Goal: Information Seeking & Learning: Check status

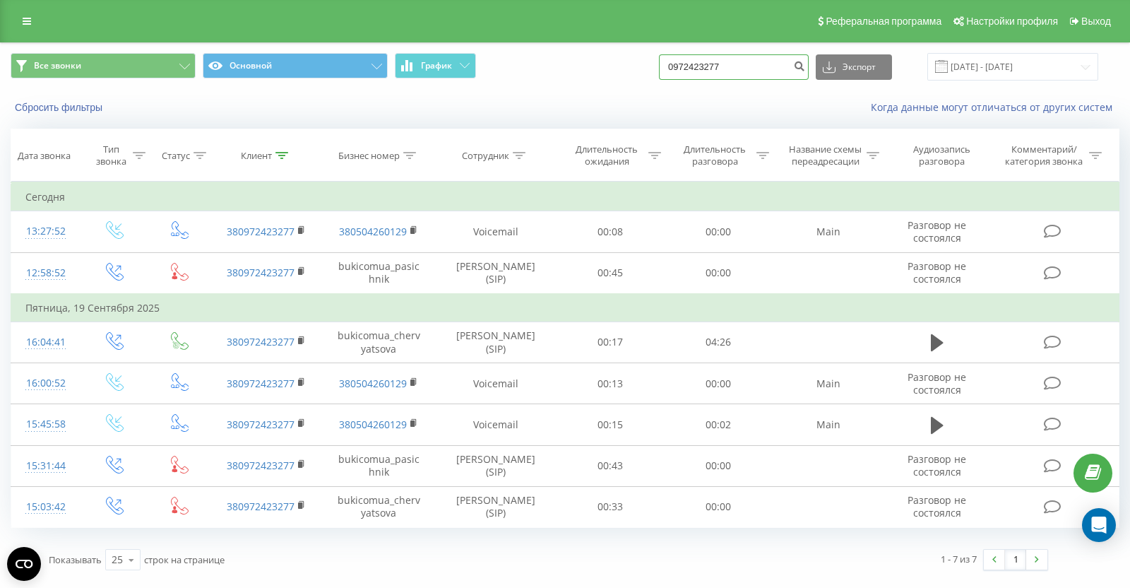
click at [443, 83] on div "Все звонки Основной График 0972423277 Экспорт .csv .xls .xlsx [DATE] - [DATE]" at bounding box center [565, 66] width 1129 height 47
paste input "[PHONE_NUMBER]"
type input "0982021878"
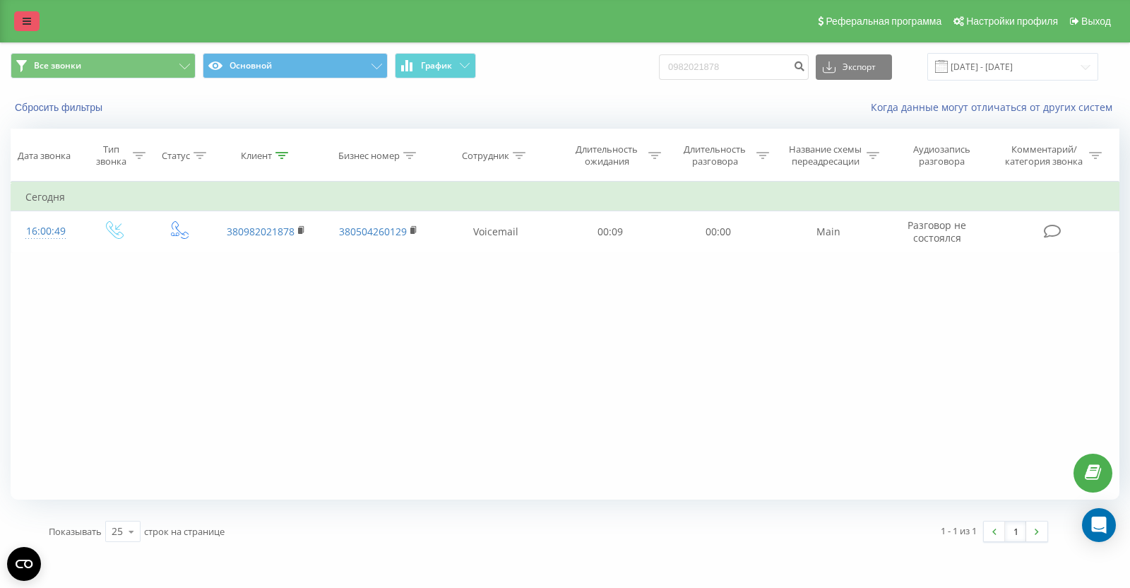
click at [25, 18] on icon at bounding box center [27, 21] width 8 height 10
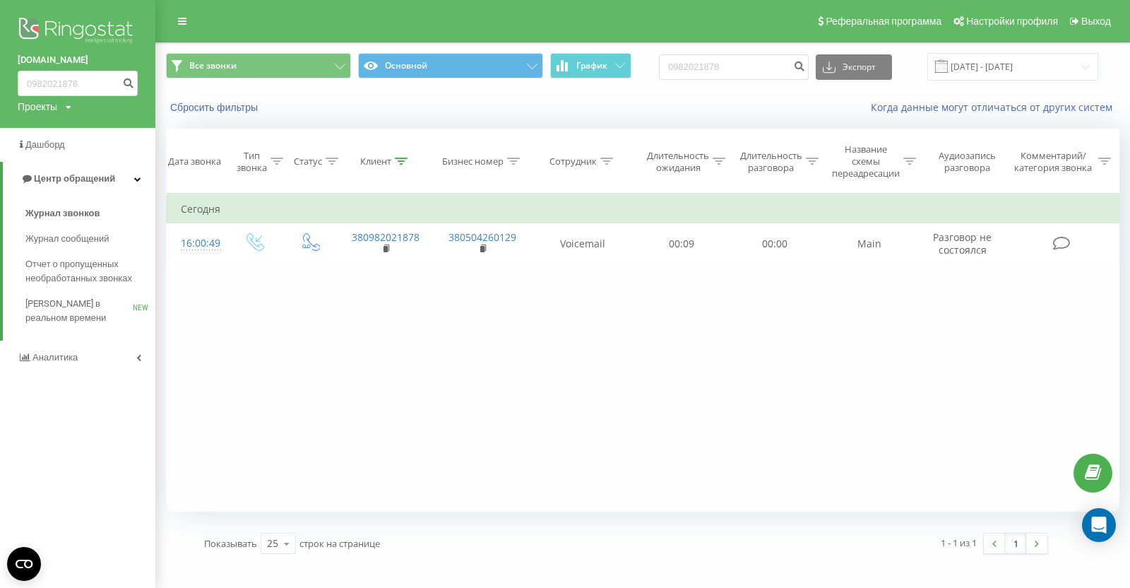
drag, startPoint x: 61, startPoint y: 18, endPoint x: 219, endPoint y: 1, distance: 159.2
click at [61, 18] on img at bounding box center [78, 31] width 120 height 35
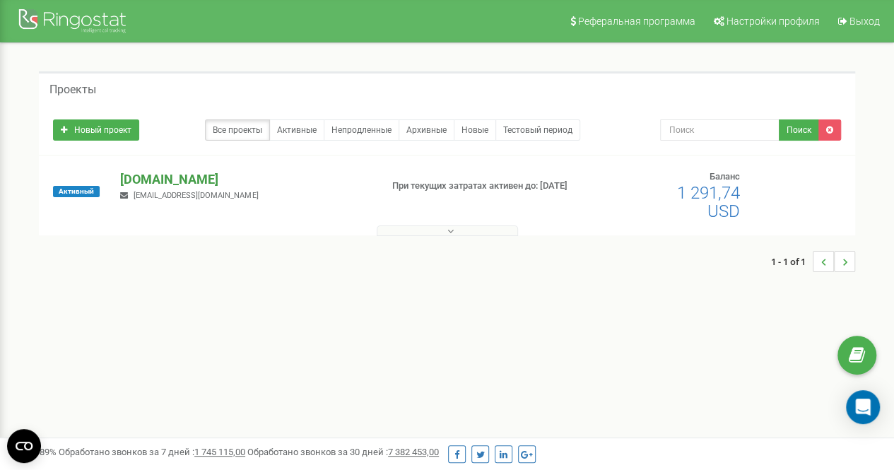
click at [158, 177] on p "[DOMAIN_NAME]" at bounding box center [244, 179] width 249 height 18
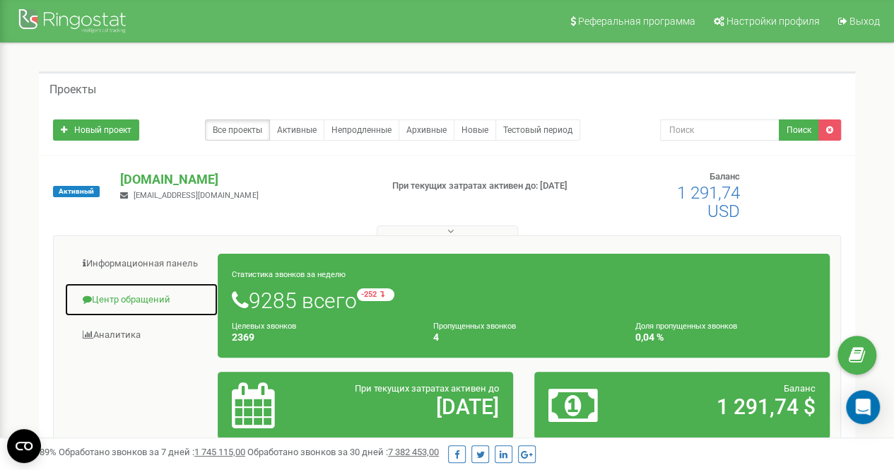
click at [110, 292] on link "Центр обращений" at bounding box center [141, 300] width 154 height 35
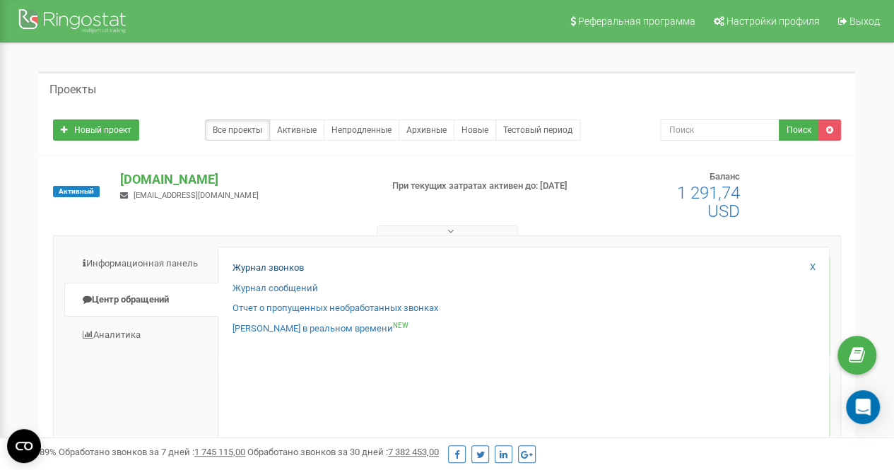
drag, startPoint x: 260, startPoint y: 256, endPoint x: 258, endPoint y: 266, distance: 10.1
click at [258, 263] on div "Журнал звонков Журнал сообщений Отчет о пропущенных необработанных звонках Звон…" at bounding box center [524, 354] width 612 height 214
click at [258, 270] on link "Журнал звонков" at bounding box center [267, 267] width 71 height 13
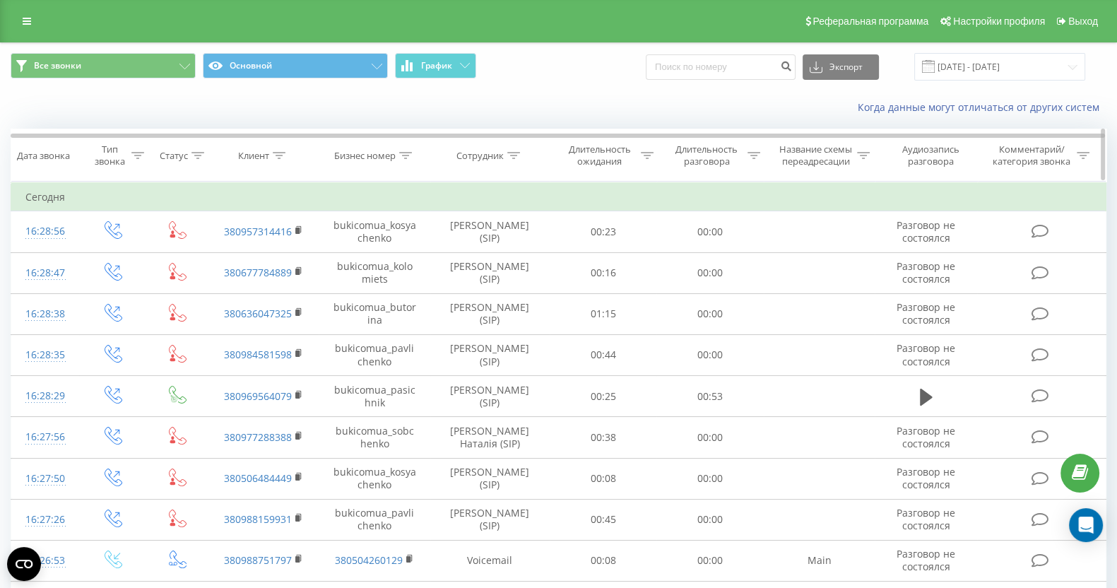
click at [516, 157] on icon at bounding box center [513, 155] width 13 height 7
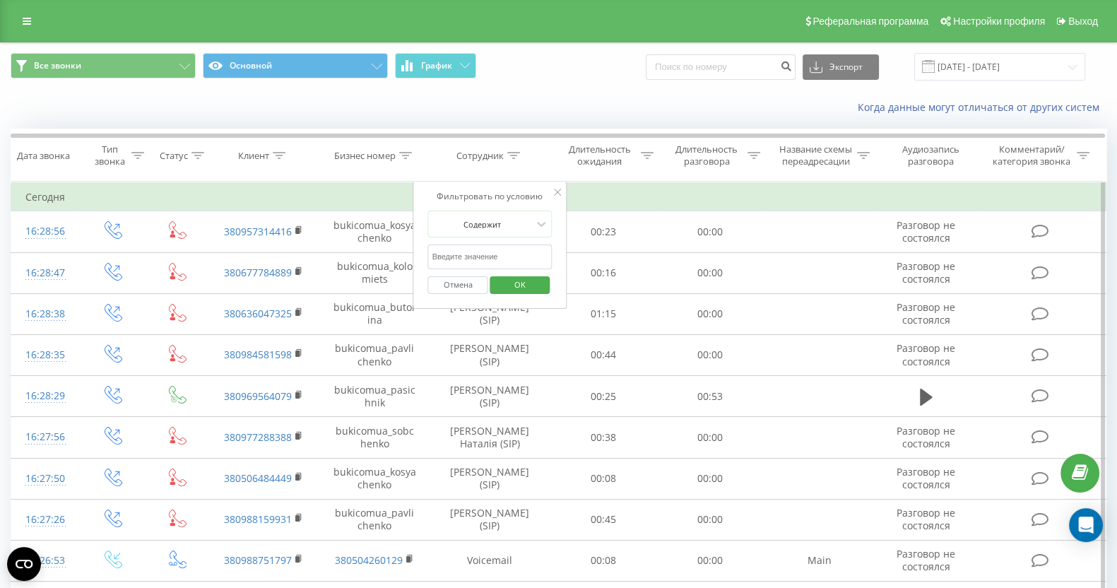
click at [484, 250] on input "text" at bounding box center [490, 256] width 124 height 25
type input "кос"
drag, startPoint x: 514, startPoint y: 284, endPoint x: 590, endPoint y: 216, distance: 101.6
click at [515, 284] on span "OK" at bounding box center [520, 284] width 40 height 22
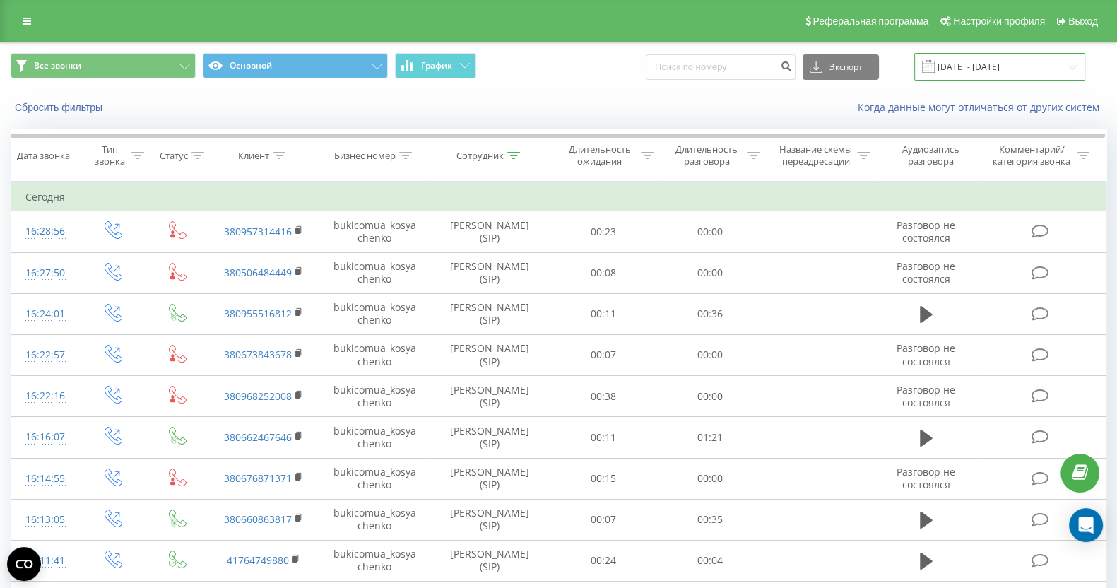
click at [961, 71] on input "22.08.2025 - 22.09.2025" at bounding box center [999, 67] width 171 height 28
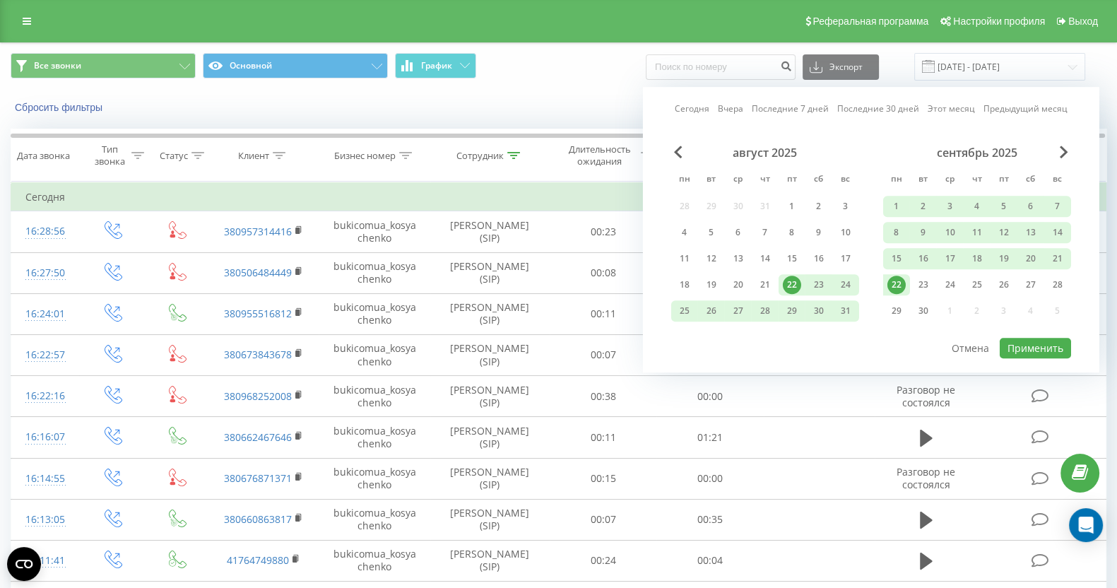
click at [690, 111] on link "Сегодня" at bounding box center [692, 108] width 35 height 13
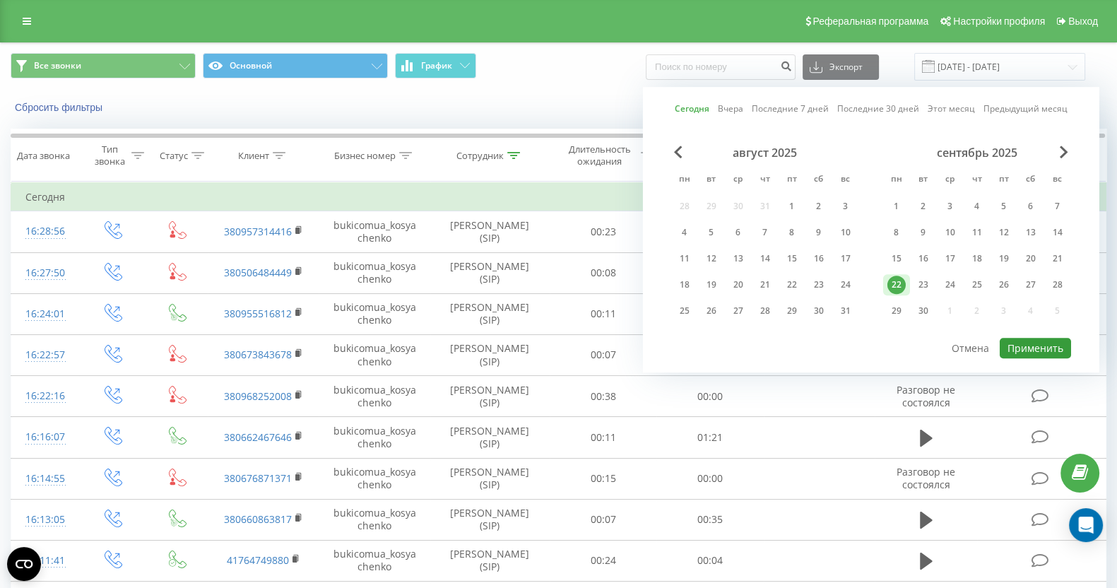
click at [1014, 347] on button "Применить" at bounding box center [1035, 348] width 71 height 20
type input "22.09.2025 - 22.09.2025"
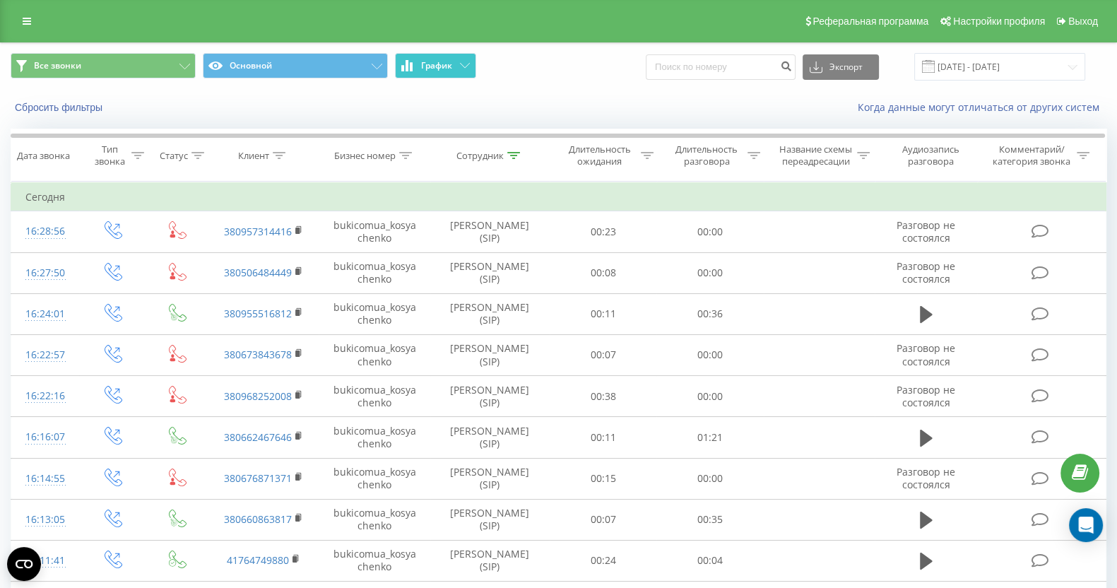
click at [436, 61] on span "График" at bounding box center [436, 66] width 31 height 10
